Goal: Task Accomplishment & Management: Manage account settings

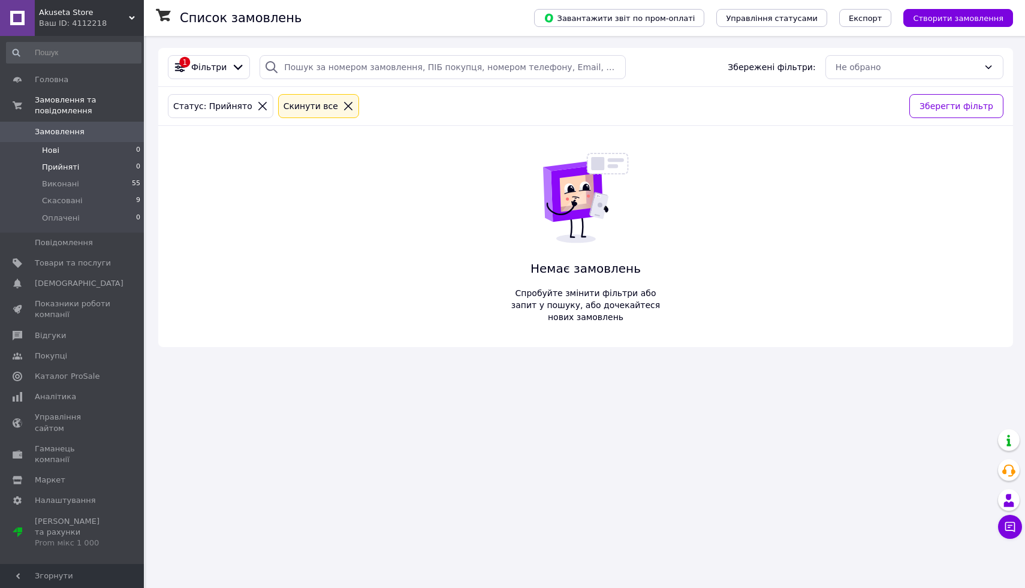
click at [93, 151] on li "Нові 0" at bounding box center [73, 150] width 147 height 17
click at [87, 221] on li "Оплачені 1" at bounding box center [73, 221] width 147 height 23
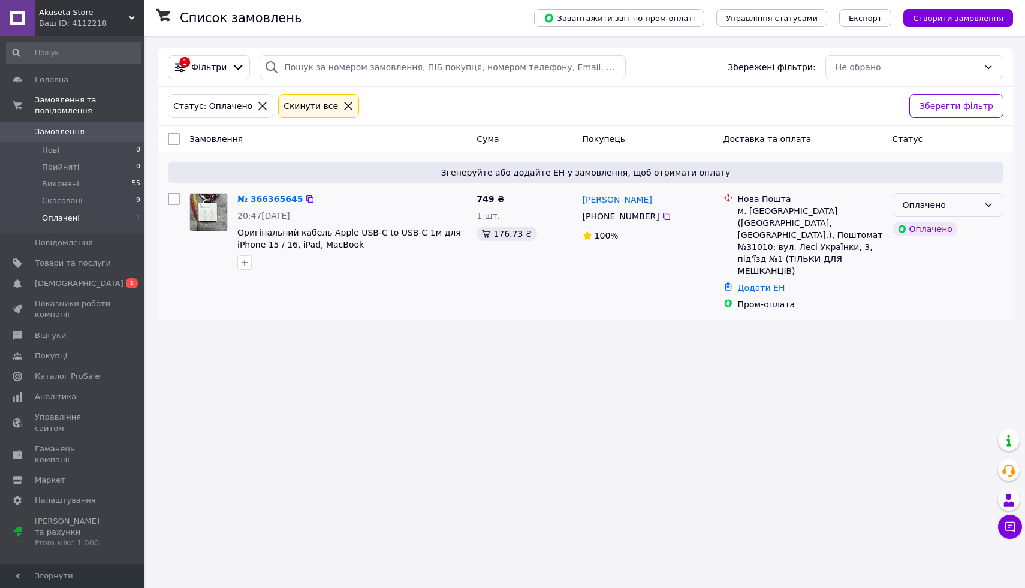
click at [966, 206] on div "Оплачено" at bounding box center [941, 204] width 76 height 13
click at [948, 234] on li "Прийнято" at bounding box center [948, 231] width 110 height 22
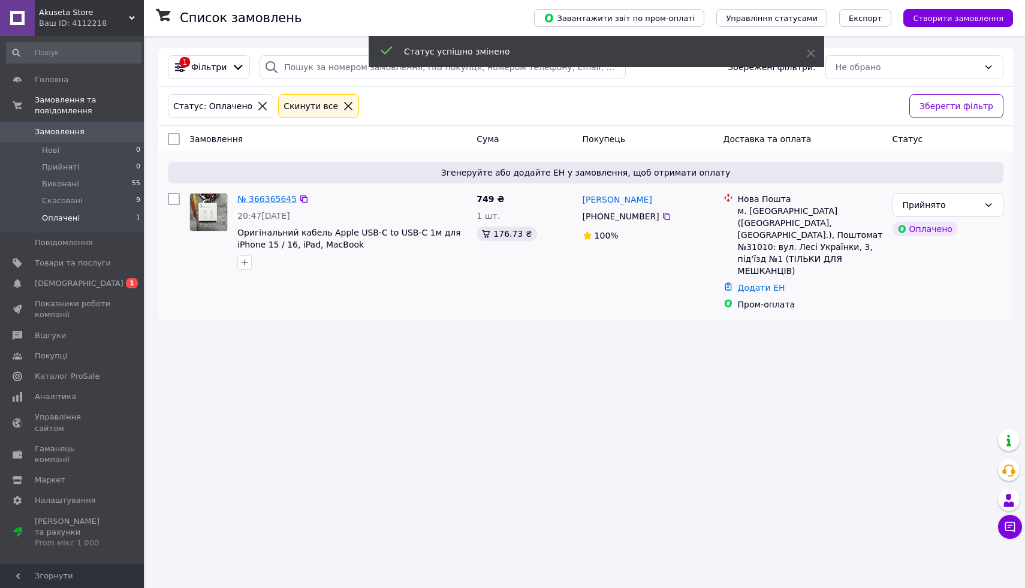
click at [288, 195] on link "№ 366365645" at bounding box center [266, 199] width 59 height 10
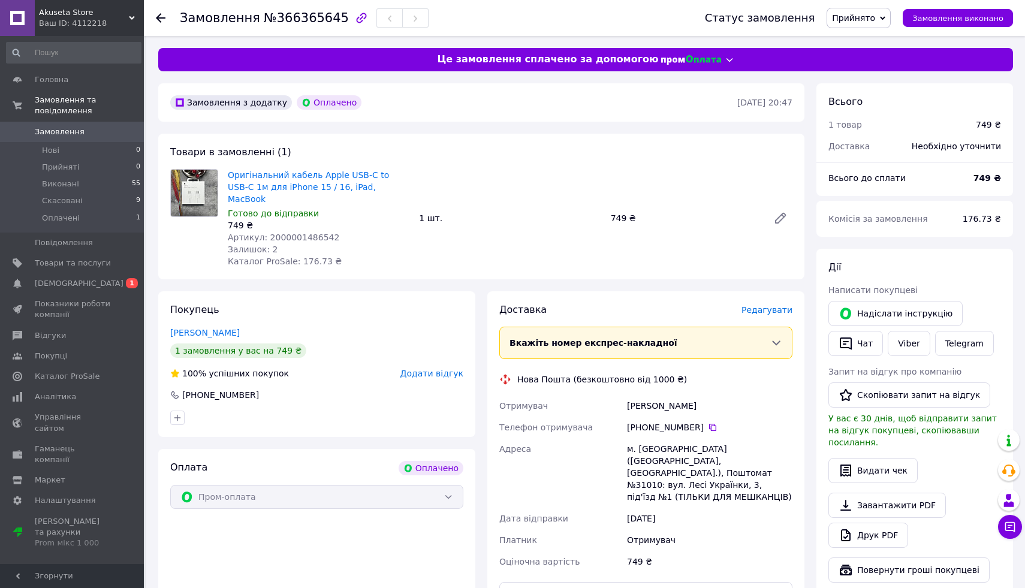
click at [300, 233] on span "Артикул: 2000001486542" at bounding box center [283, 238] width 111 height 10
copy span "2000001486542"
